Goal: Register for event/course

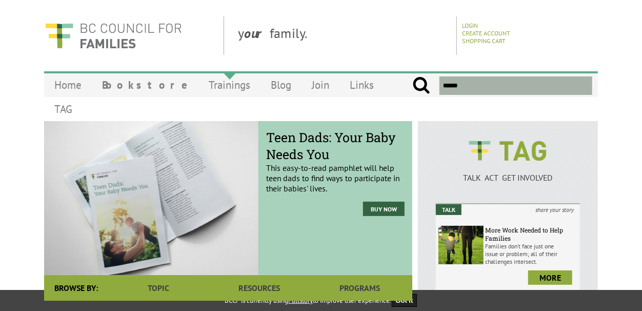
click at [203, 84] on link "Trainings" at bounding box center [229, 85] width 62 height 24
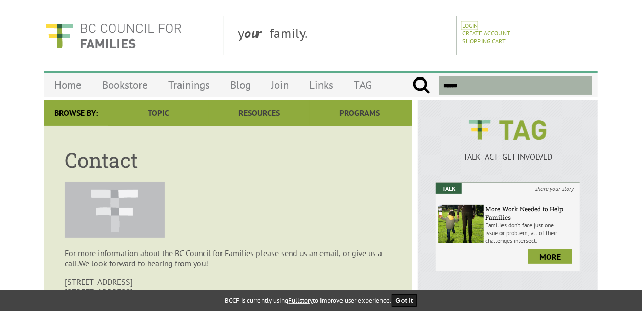
click at [468, 21] on div "Login Create Account Shopping Cart" at bounding box center [528, 35] width 133 height 38
click at [473, 26] on link "Login" at bounding box center [470, 26] width 16 height 8
